Goal: Task Accomplishment & Management: Use online tool/utility

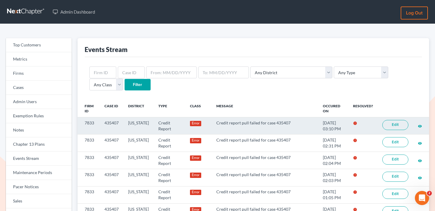
click at [90, 122] on td "7833" at bounding box center [89, 126] width 22 height 17
copy td "7833"
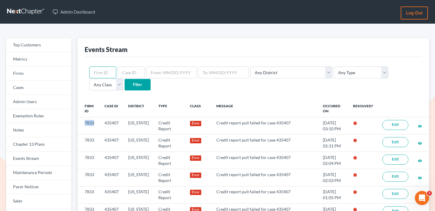
click at [99, 70] on input "text" at bounding box center [102, 73] width 27 height 12
paste input "7833"
type input "7833"
click at [125, 84] on input "Filter" at bounding box center [138, 85] width 26 height 12
